Goal: Task Accomplishment & Management: Manage account settings

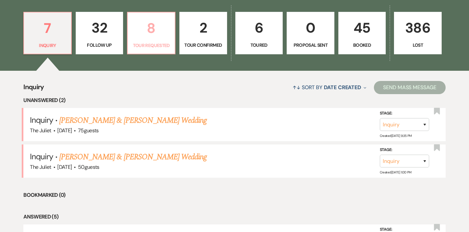
click at [148, 44] on p "Tour Requested" at bounding box center [151, 45] width 39 height 7
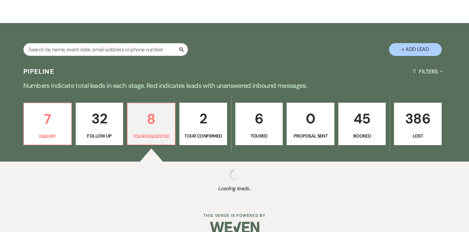
scroll to position [79, 0]
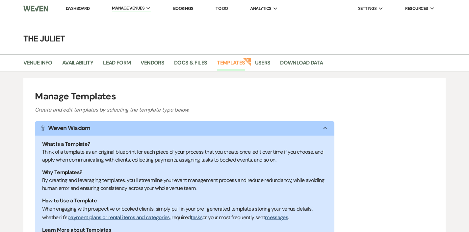
click at [85, 9] on link "Dashboard" at bounding box center [78, 9] width 24 height 6
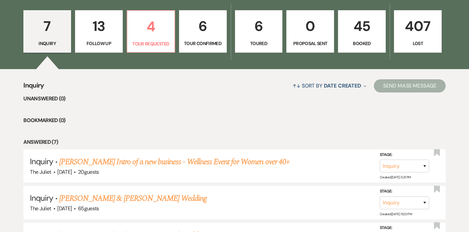
scroll to position [197, 0]
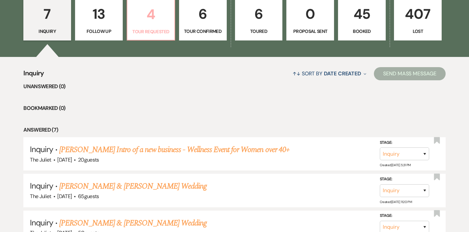
click at [156, 28] on p "Tour Requested" at bounding box center [150, 31] width 39 height 7
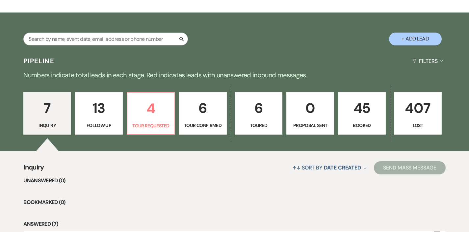
select select "2"
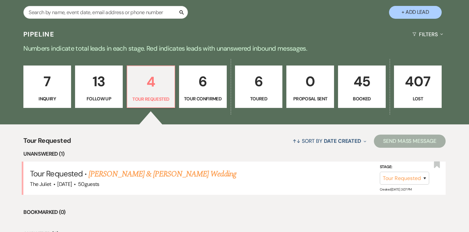
scroll to position [142, 0]
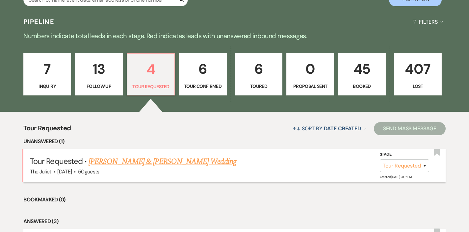
click at [150, 161] on link "Tony Reid & Margot Harris's Wedding" at bounding box center [163, 162] width 148 height 12
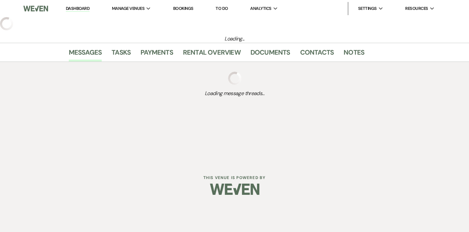
select select "2"
select select "5"
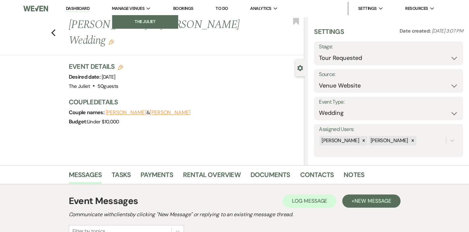
click at [147, 21] on li "The Juliet" at bounding box center [145, 21] width 59 height 7
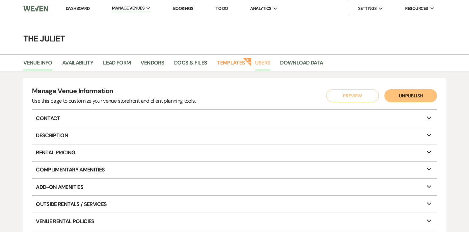
click at [264, 63] on link "Users" at bounding box center [262, 65] width 15 height 13
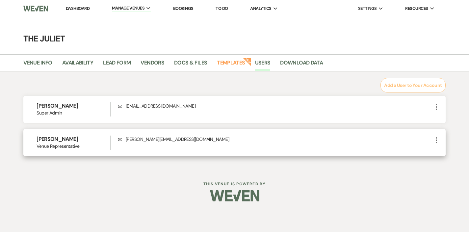
click at [437, 139] on icon "More" at bounding box center [437, 140] width 8 height 8
click at [443, 149] on button "Edit" at bounding box center [447, 153] width 29 height 11
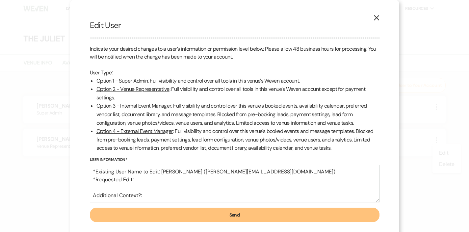
click at [379, 18] on icon "X" at bounding box center [377, 18] width 6 height 6
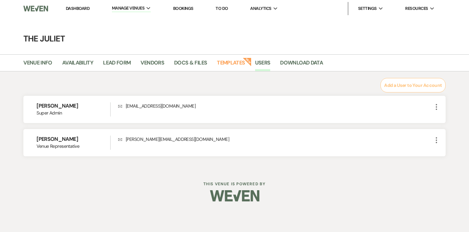
click at [79, 7] on link "Dashboard" at bounding box center [78, 9] width 24 height 6
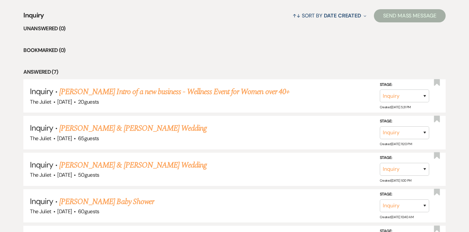
scroll to position [259, 0]
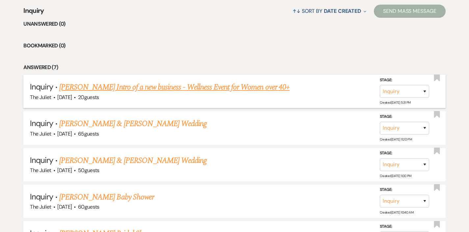
click at [176, 87] on link "Tanika Edmonds's Intro of a new business - Wellness Event for Women over 40+" at bounding box center [174, 87] width 231 height 12
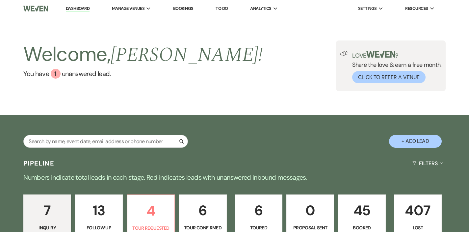
select select "5"
select select "13"
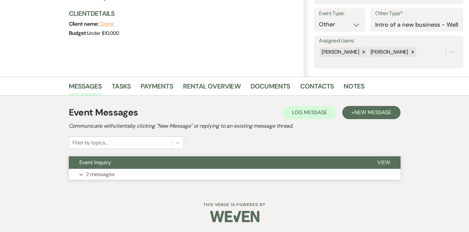
scroll to position [88, 0]
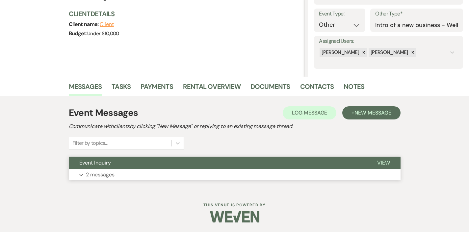
click at [105, 172] on p "2 messages" at bounding box center [100, 175] width 29 height 9
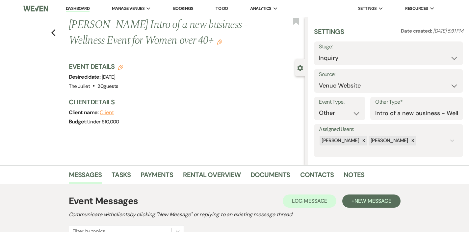
scroll to position [0, 0]
click at [51, 33] on use "button" at bounding box center [53, 32] width 4 height 7
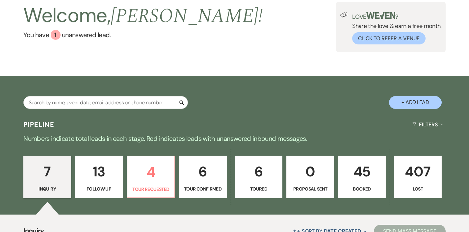
scroll to position [43, 0]
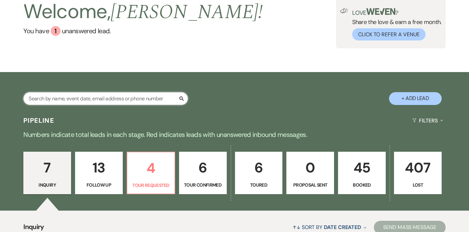
click at [63, 100] on input "text" at bounding box center [105, 98] width 165 height 13
type input "slane"
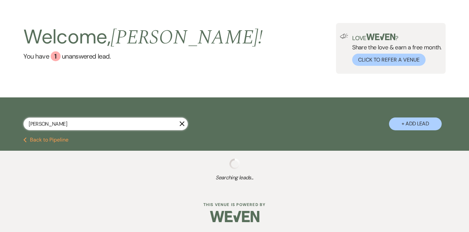
scroll to position [17, 0]
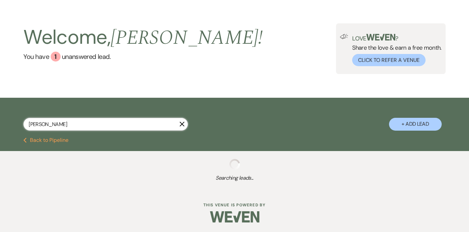
select select "4"
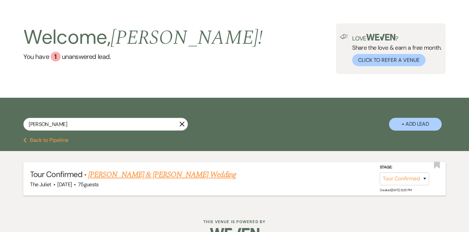
click at [140, 175] on link "[PERSON_NAME] & [PERSON_NAME] Wedding" at bounding box center [162, 175] width 148 height 12
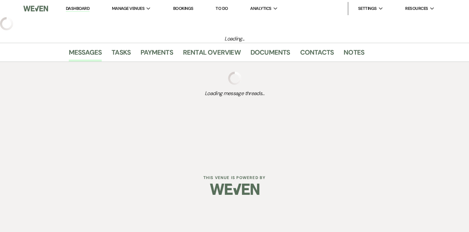
select select "4"
select select "5"
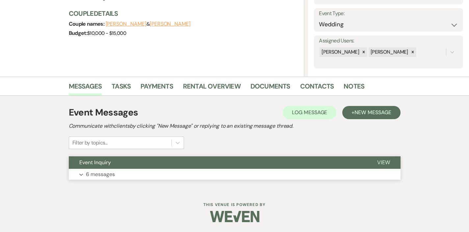
scroll to position [88, 0]
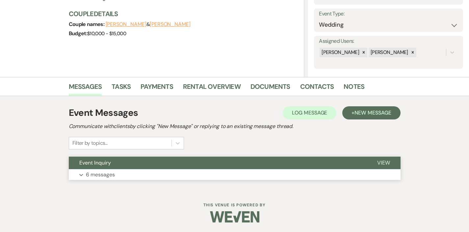
click at [104, 174] on p "6 messages" at bounding box center [100, 175] width 29 height 9
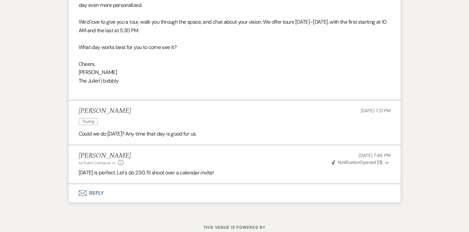
scroll to position [899, 0]
